Goal: Task Accomplishment & Management: Use online tool/utility

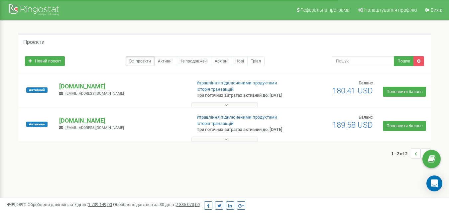
click at [230, 107] on button at bounding box center [225, 104] width 67 height 5
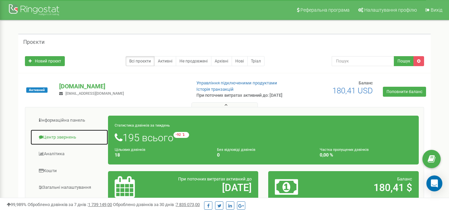
click at [73, 142] on link "Центр звернень" at bounding box center [69, 137] width 78 height 16
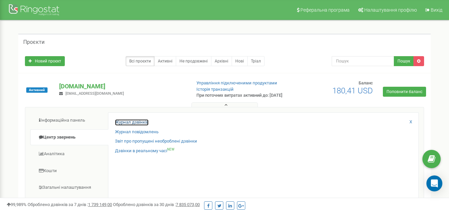
click at [147, 126] on link "Журнал дзвінків" at bounding box center [132, 122] width 34 height 6
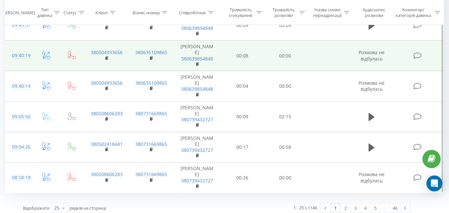
scroll to position [648, 0]
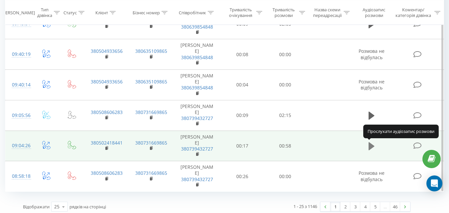
click at [372, 145] on icon at bounding box center [372, 146] width 6 height 8
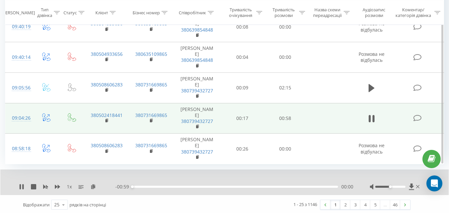
scroll to position [678, 0]
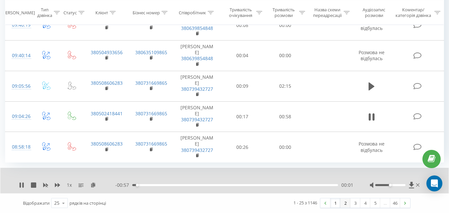
click at [343, 202] on link "2" at bounding box center [346, 203] width 10 height 9
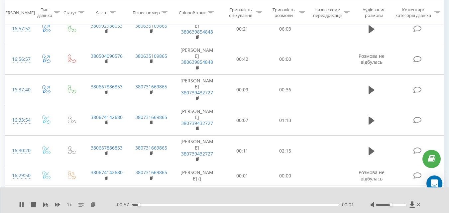
scroll to position [44, 0]
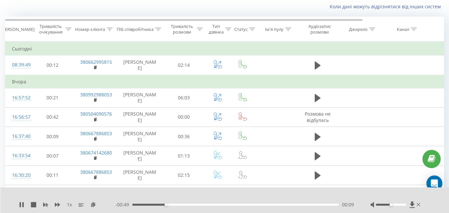
click at [402, 206] on div at bounding box center [391, 205] width 30 height 2
click at [402, 206] on div at bounding box center [396, 205] width 51 height 7
click at [399, 205] on div at bounding box center [391, 205] width 30 height 2
click at [24, 203] on icon at bounding box center [21, 204] width 5 height 5
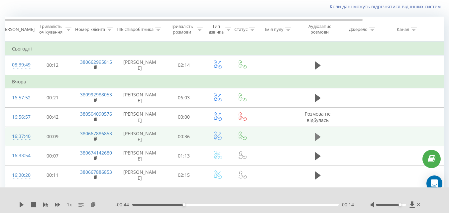
click at [317, 137] on icon at bounding box center [318, 137] width 6 height 8
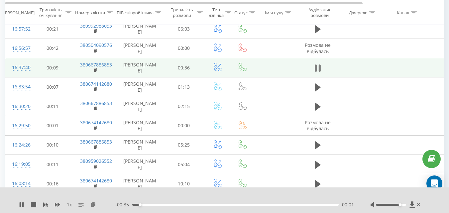
scroll to position [113, 0]
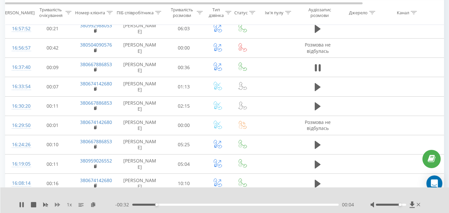
click at [56, 204] on icon at bounding box center [57, 205] width 5 height 4
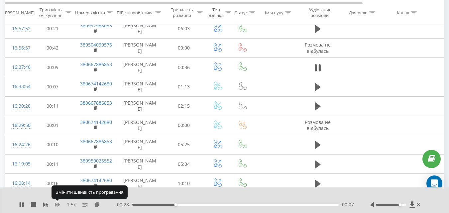
click at [56, 204] on icon at bounding box center [57, 205] width 5 height 4
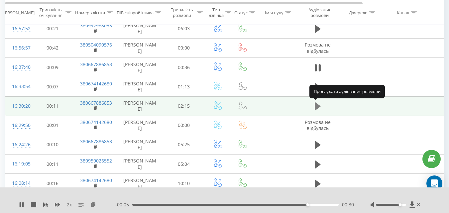
click at [319, 103] on icon at bounding box center [318, 106] width 6 height 9
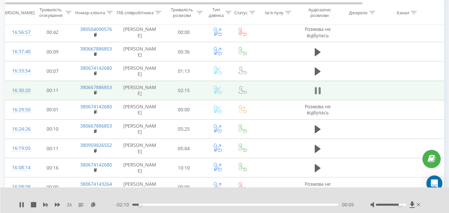
scroll to position [129, 0]
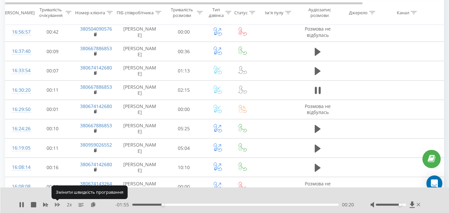
click at [57, 205] on icon at bounding box center [57, 205] width 5 height 4
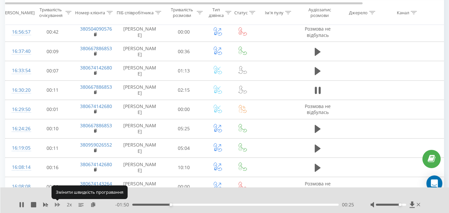
click at [57, 205] on icon at bounding box center [57, 205] width 5 height 4
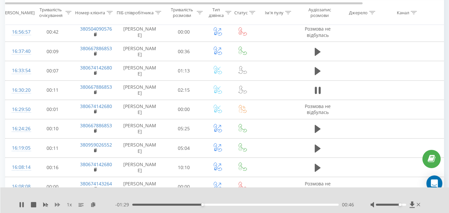
click at [60, 205] on icon at bounding box center [57, 205] width 5 height 4
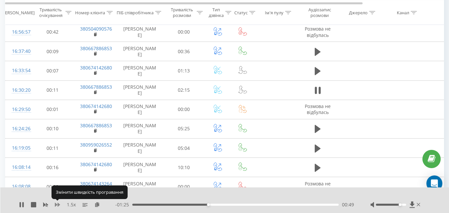
click at [60, 205] on icon at bounding box center [57, 205] width 5 height 4
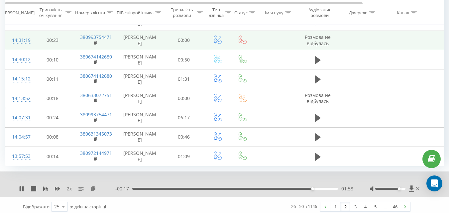
scroll to position [434, 0]
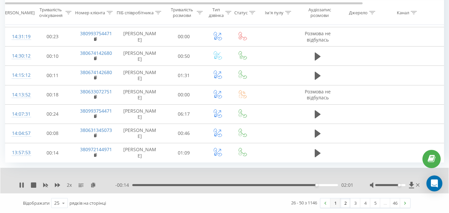
click at [334, 204] on link "1" at bounding box center [336, 203] width 10 height 9
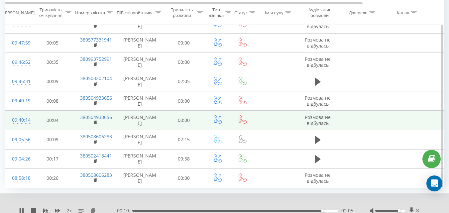
scroll to position [421, 0]
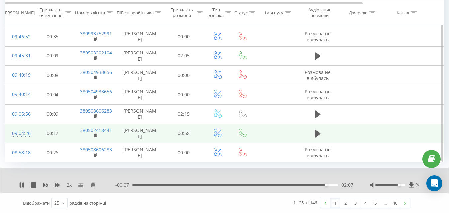
click at [324, 132] on td at bounding box center [318, 133] width 40 height 19
click at [317, 133] on icon at bounding box center [318, 134] width 6 height 8
click at [217, 185] on div "00:16" at bounding box center [235, 185] width 206 height 2
click at [268, 185] on div "00:25" at bounding box center [235, 185] width 206 height 2
click at [311, 187] on div "- 00:17 00:42 00:42" at bounding box center [234, 185] width 238 height 7
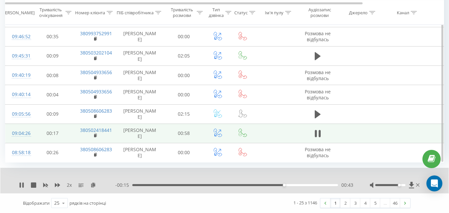
click at [315, 185] on div "00:43" at bounding box center [235, 185] width 206 height 2
click at [277, 185] on div "00:56" at bounding box center [235, 185] width 206 height 2
click at [58, 185] on icon at bounding box center [57, 185] width 5 height 4
click at [291, 185] on div "00:52" at bounding box center [235, 185] width 206 height 2
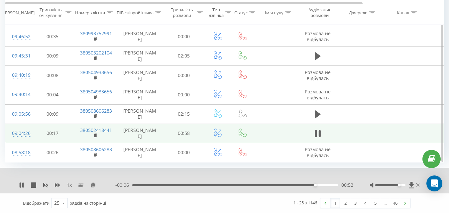
click at [293, 184] on div "00:52" at bounding box center [235, 185] width 206 height 2
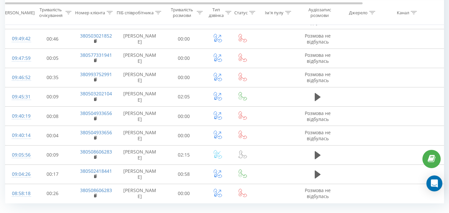
scroll to position [394, 0]
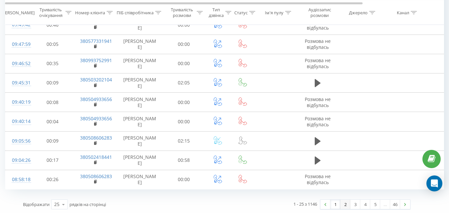
click at [345, 205] on link "2" at bounding box center [346, 204] width 10 height 9
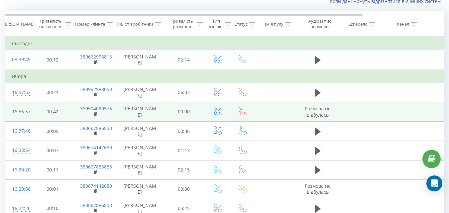
scroll to position [44, 0]
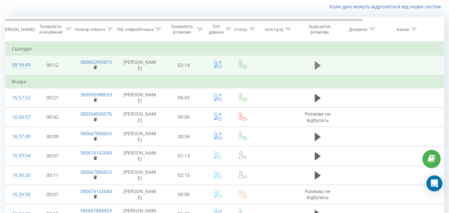
click at [317, 63] on icon at bounding box center [318, 65] width 6 height 9
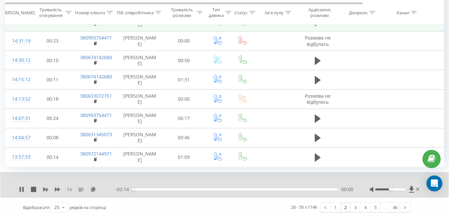
scroll to position [434, 0]
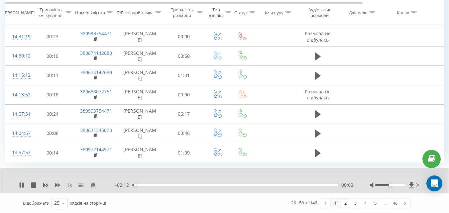
click at [334, 203] on link "1" at bounding box center [336, 203] width 10 height 9
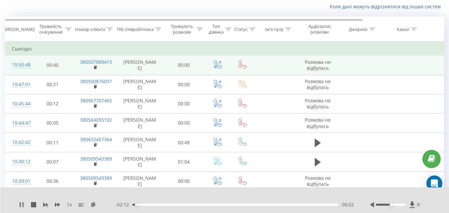
click at [23, 204] on icon at bounding box center [22, 204] width 1 height 5
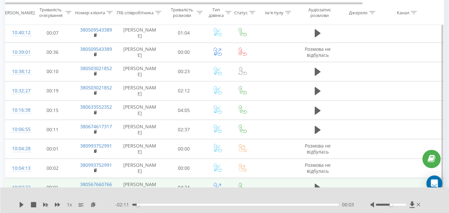
scroll to position [169, 0]
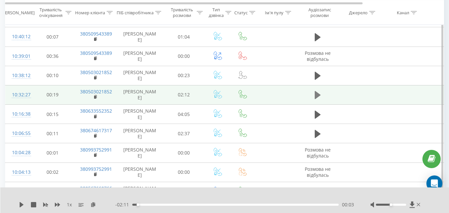
click at [319, 95] on icon at bounding box center [318, 95] width 6 height 8
